Goal: Task Accomplishment & Management: Use online tool/utility

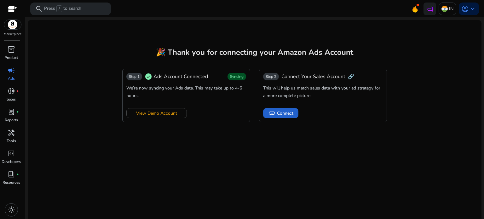
click at [291, 114] on span "Connect" at bounding box center [285, 113] width 16 height 7
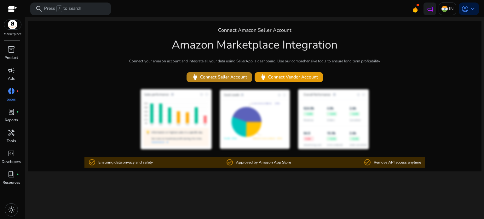
click at [231, 76] on span "power Connect Seller Account" at bounding box center [220, 76] width 56 height 7
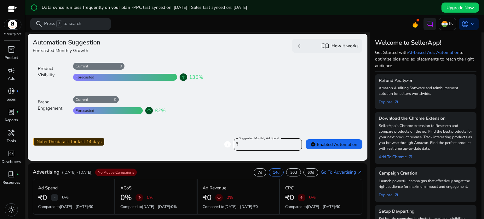
scroll to position [50, 0]
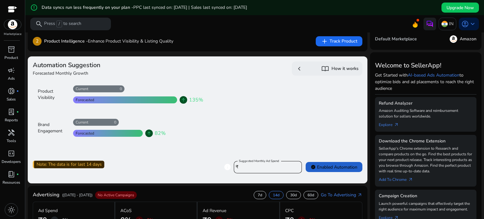
click at [332, 165] on span "verified Enabled Automation" at bounding box center [334, 167] width 47 height 7
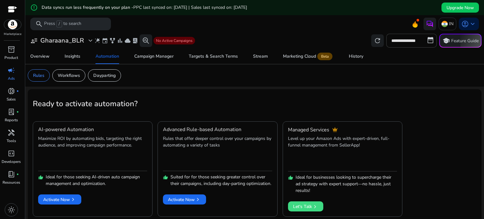
click at [13, 70] on span "campaign" at bounding box center [12, 71] width 8 height 8
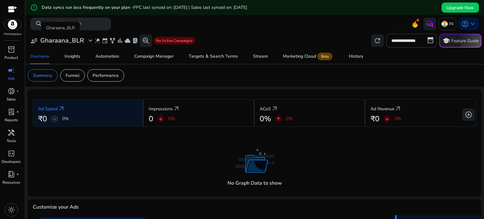
click at [85, 40] on div "user_attributes Gharaana_BLR expand_more" at bounding box center [62, 41] width 64 height 8
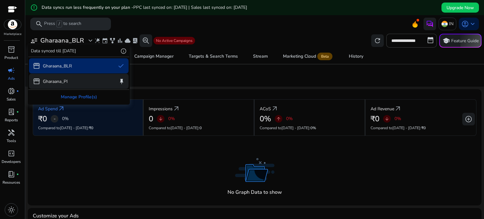
click at [73, 83] on div "storefront Gharaana_PI keep" at bounding box center [79, 81] width 100 height 15
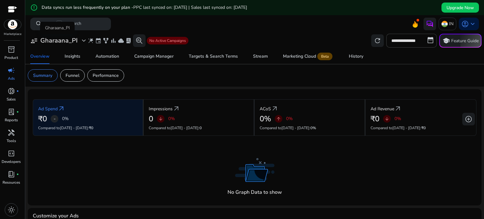
click at [74, 41] on h3 "Gharaana_PI" at bounding box center [58, 41] width 37 height 8
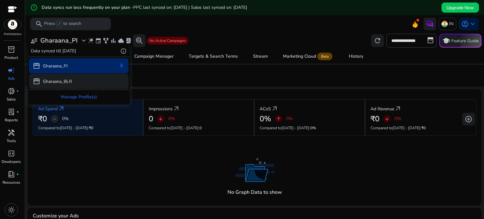
click at [68, 80] on p "Gharaana_BLR" at bounding box center [57, 81] width 29 height 7
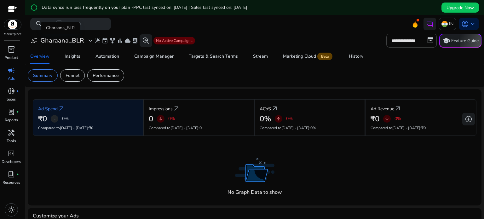
click at [67, 38] on h3 "Gharaana_BLR" at bounding box center [62, 41] width 44 height 8
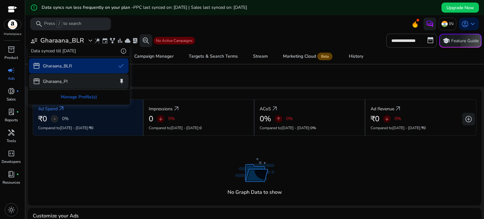
click at [65, 76] on div "storefront Gharaana_PI keep" at bounding box center [79, 81] width 100 height 15
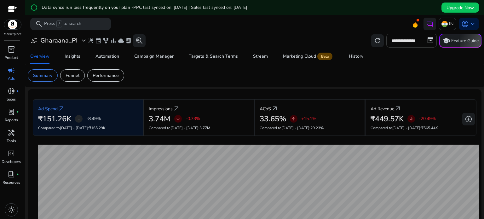
click at [408, 45] on input "**********" at bounding box center [412, 41] width 50 height 14
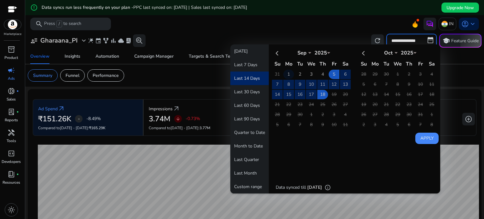
click at [284, 72] on td "1" at bounding box center [288, 74] width 11 height 9
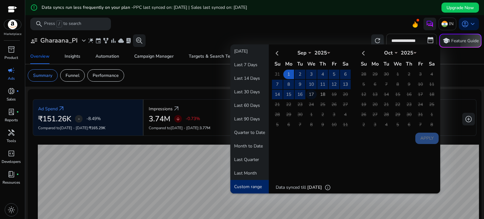
click at [312, 94] on td "17" at bounding box center [311, 94] width 11 height 9
click at [416, 136] on button "Apply" at bounding box center [427, 138] width 23 height 11
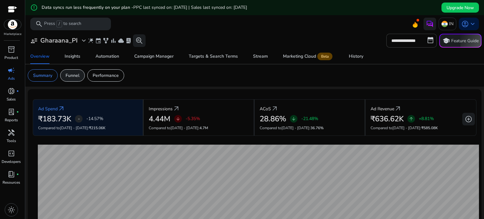
click at [78, 75] on p "Funnel" at bounding box center [73, 75] width 14 height 7
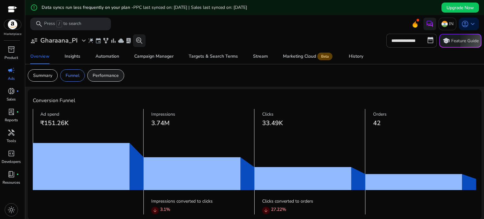
click at [102, 76] on p "Performance" at bounding box center [106, 75] width 26 height 7
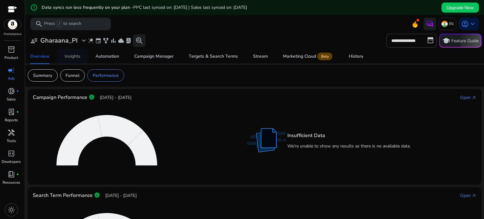
click at [75, 58] on div "Insights" at bounding box center [73, 56] width 16 height 4
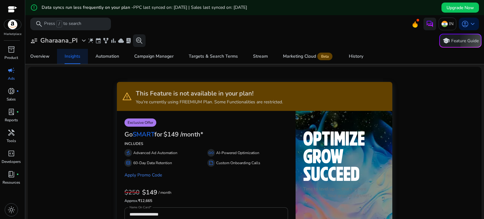
click at [75, 58] on div "Insights" at bounding box center [73, 56] width 16 height 4
click at [111, 54] on div "Automation" at bounding box center [108, 56] width 24 height 4
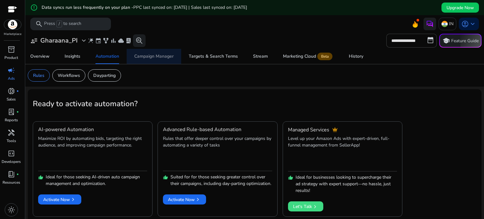
click at [162, 60] on span "Campaign Manager" at bounding box center [153, 56] width 39 height 15
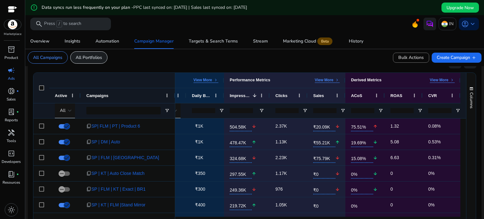
click at [86, 61] on p "All Portfolios" at bounding box center [89, 57] width 26 height 7
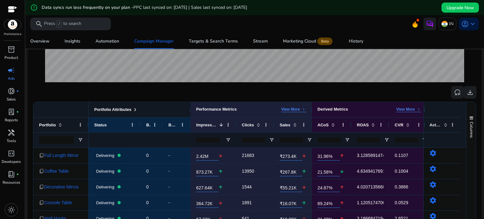
scroll to position [181, 0]
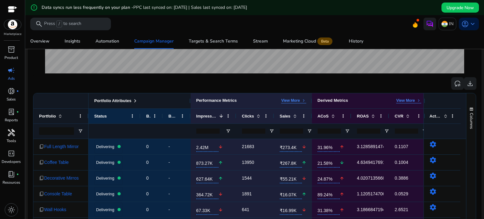
click at [12, 138] on p "Tools" at bounding box center [11, 141] width 9 height 6
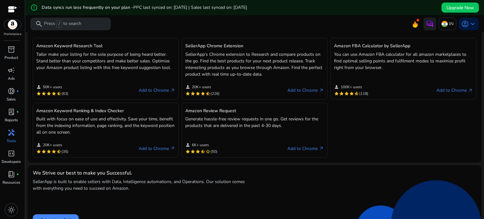
scroll to position [207, 0]
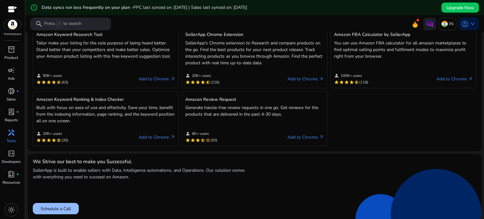
click at [59, 206] on button "Schedule a Call" at bounding box center [56, 208] width 46 height 11
